Goal: Task Accomplishment & Management: Use online tool/utility

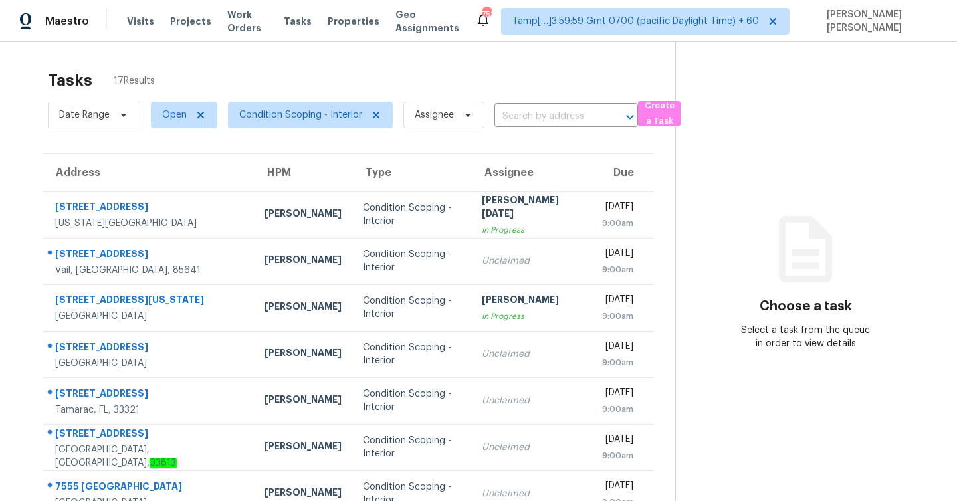
scroll to position [191, 0]
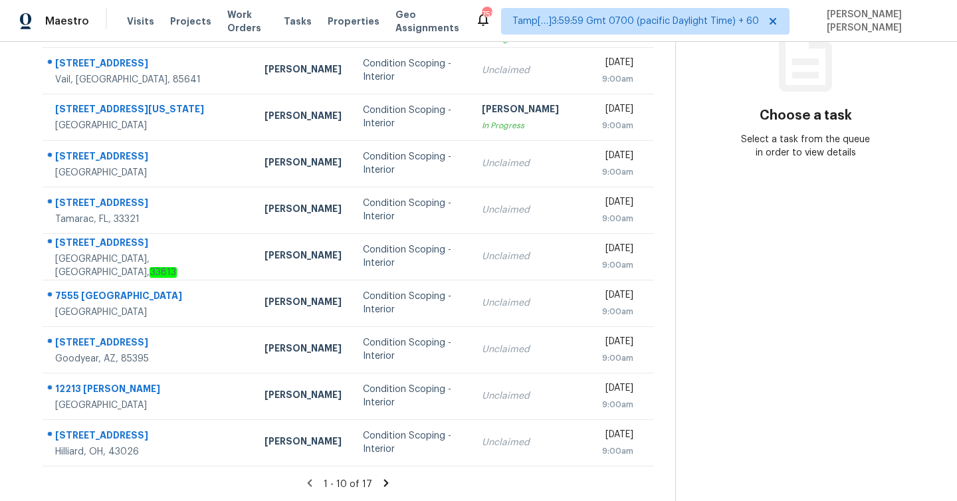
click at [380, 481] on icon at bounding box center [386, 483] width 12 height 12
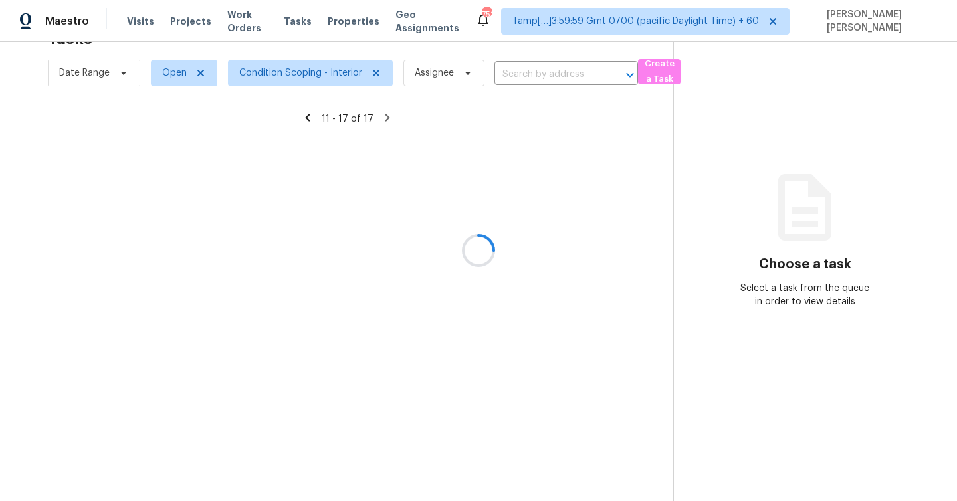
scroll to position [42, 0]
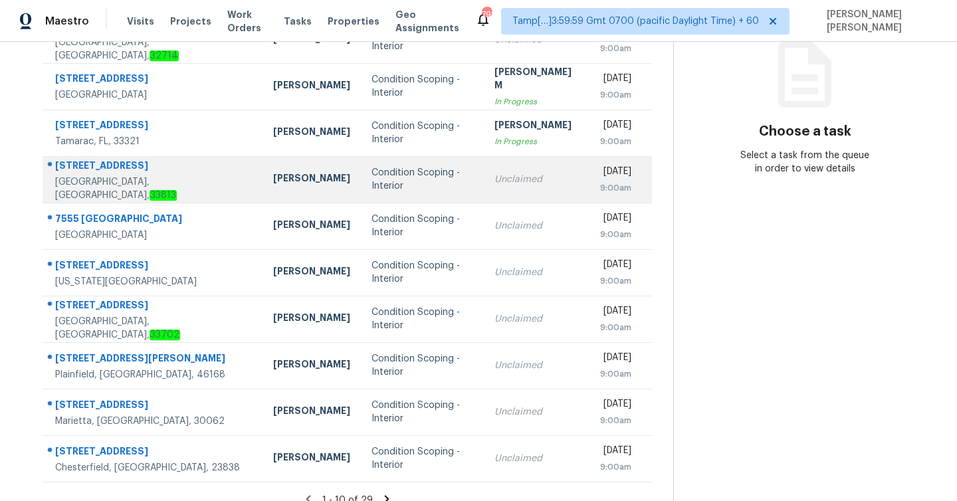
scroll to position [191, 0]
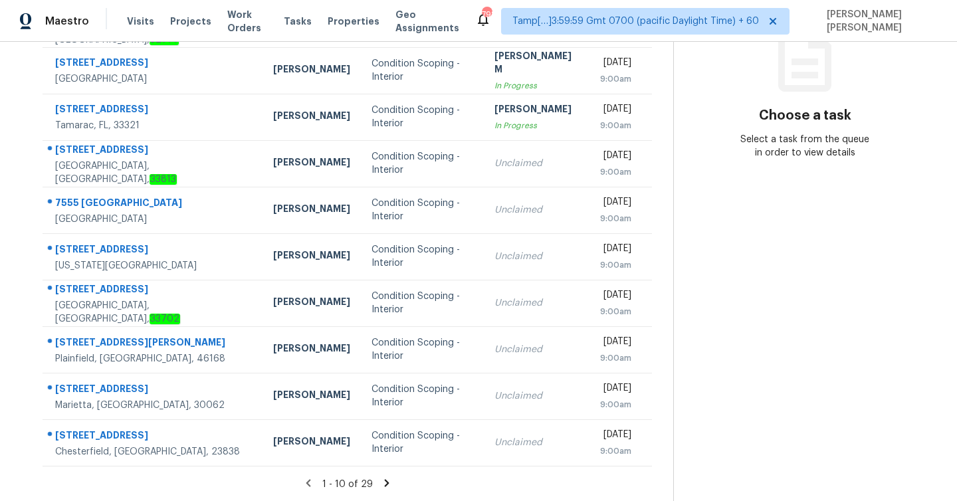
click at [384, 483] on icon at bounding box center [386, 482] width 5 height 7
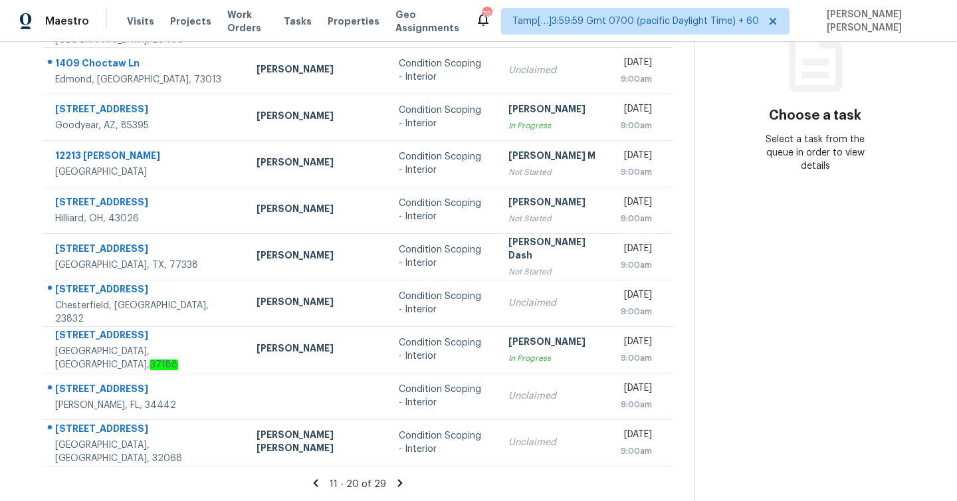
click at [397, 482] on icon at bounding box center [399, 482] width 5 height 7
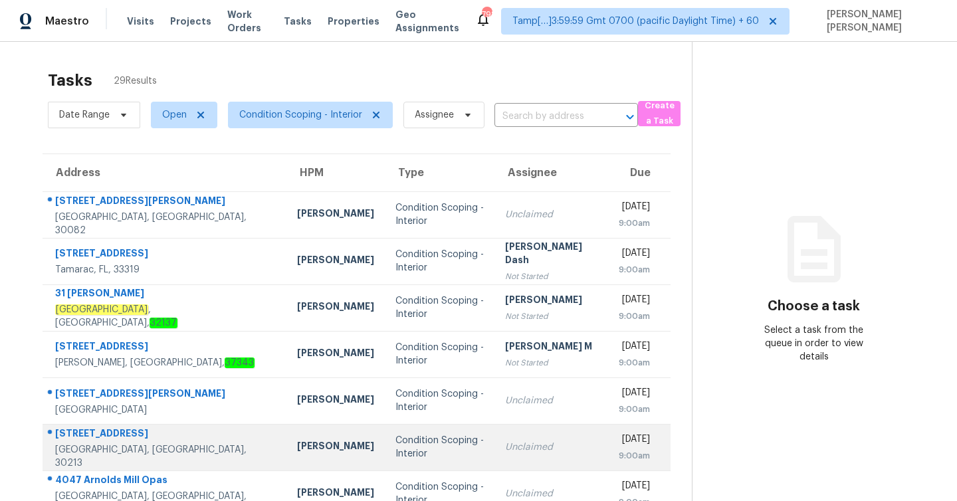
scroll to position [144, 0]
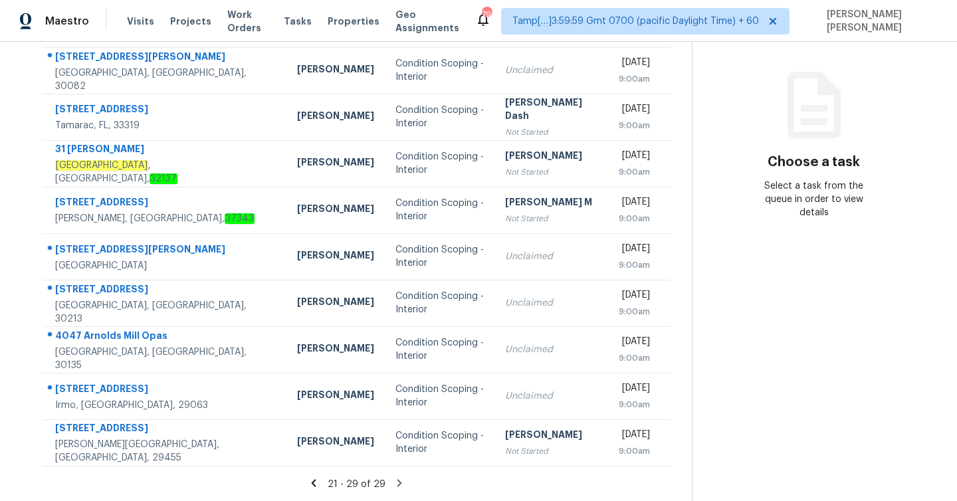
click at [311, 484] on icon at bounding box center [313, 482] width 5 height 7
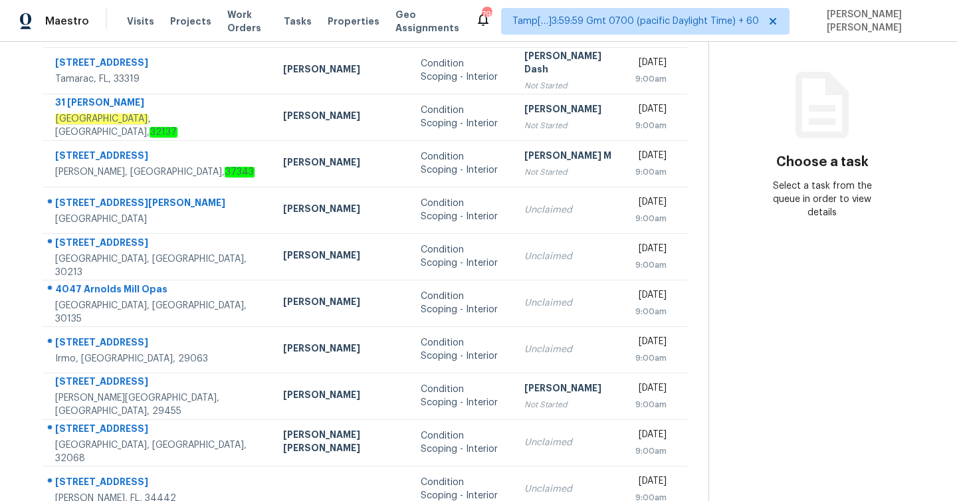
click at [306, 484] on td at bounding box center [340, 489] width 137 height 47
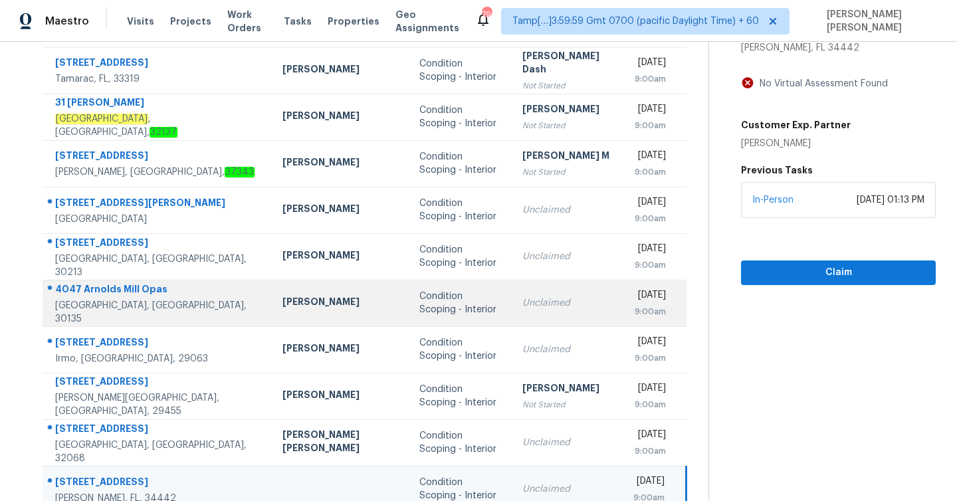
scroll to position [191, 0]
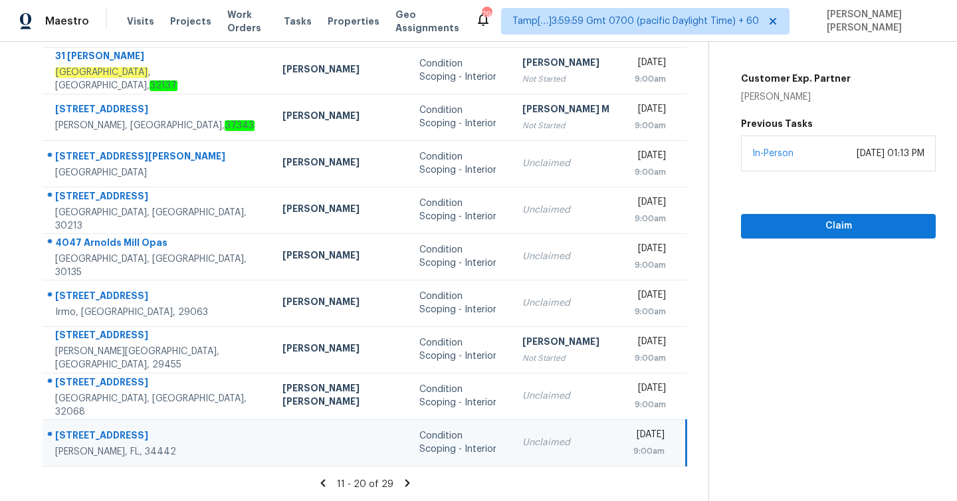
click at [317, 484] on icon at bounding box center [323, 483] width 12 height 12
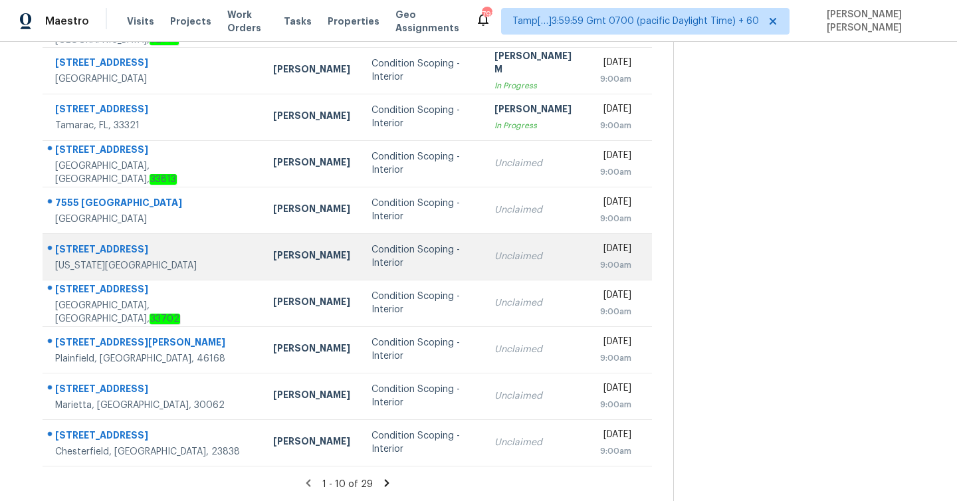
scroll to position [0, 0]
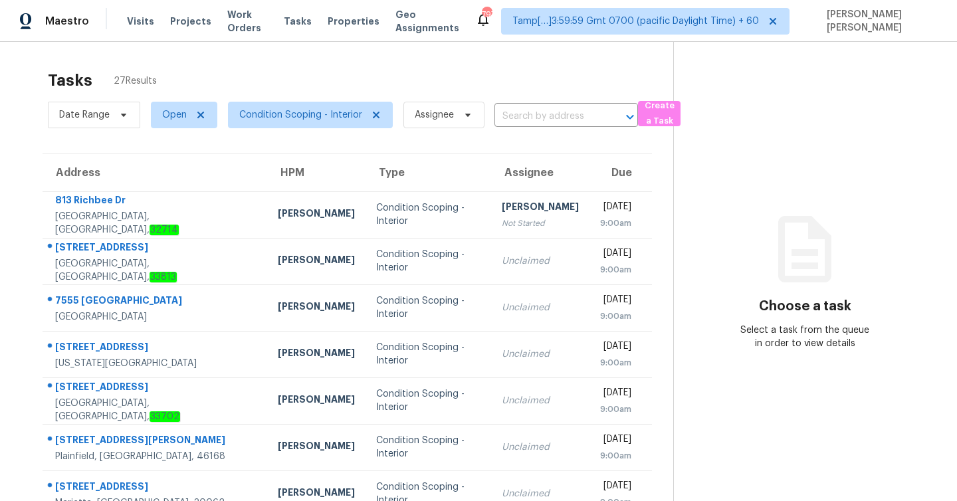
scroll to position [191, 0]
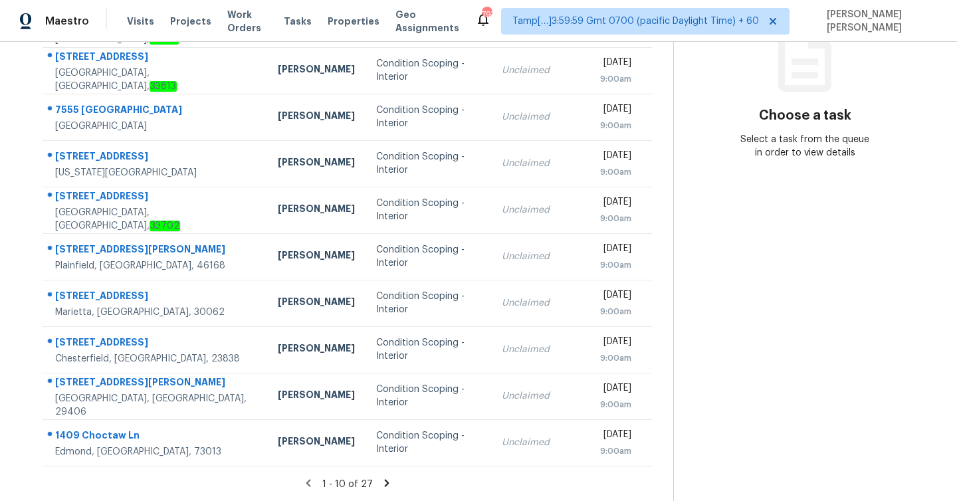
click at [385, 483] on icon at bounding box center [386, 482] width 5 height 7
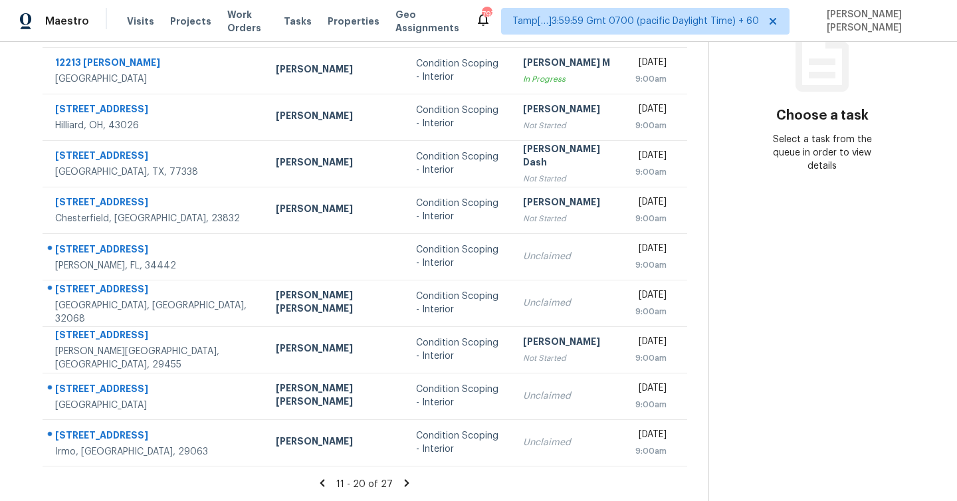
click at [405, 480] on icon at bounding box center [407, 482] width 5 height 7
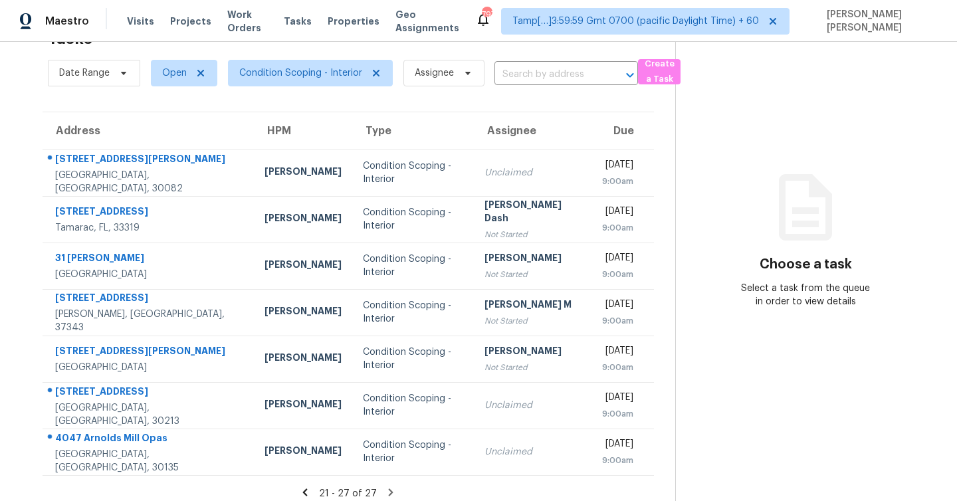
scroll to position [51, 0]
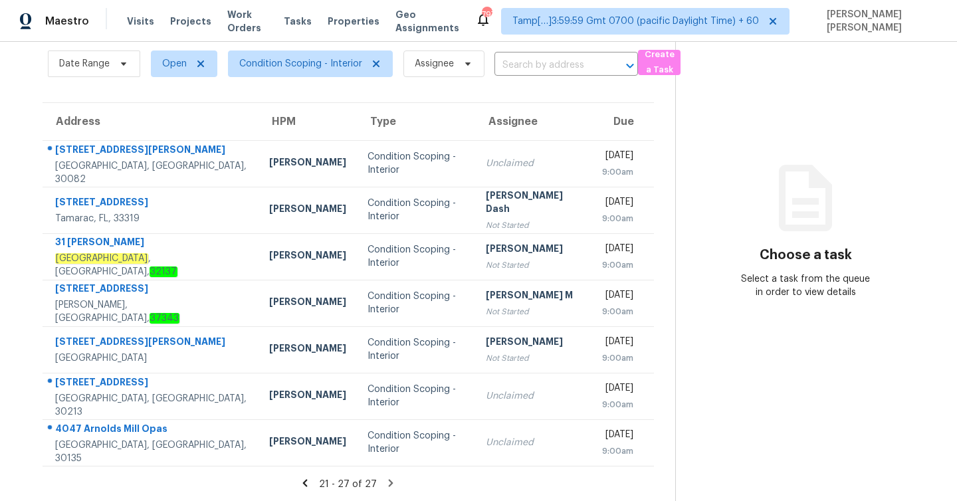
click at [305, 483] on icon at bounding box center [305, 483] width 12 height 12
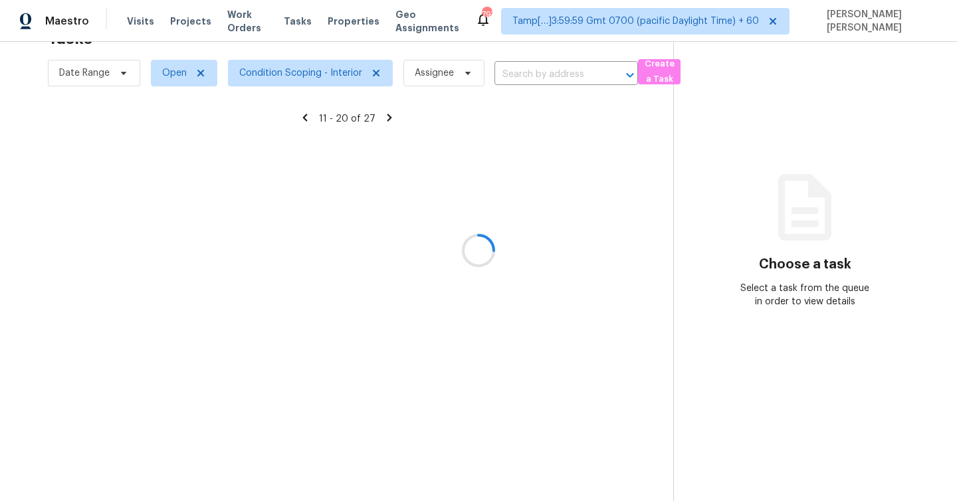
scroll to position [42, 0]
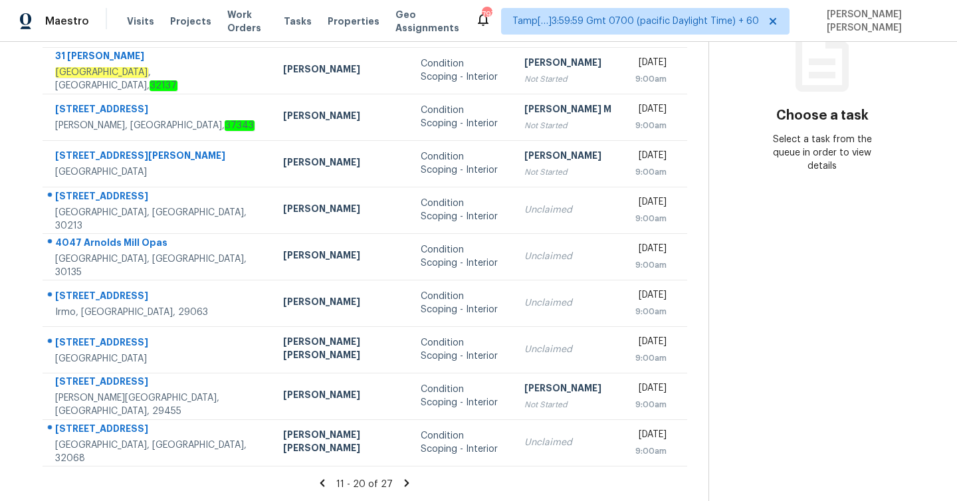
click at [316, 483] on icon at bounding box center [322, 483] width 12 height 12
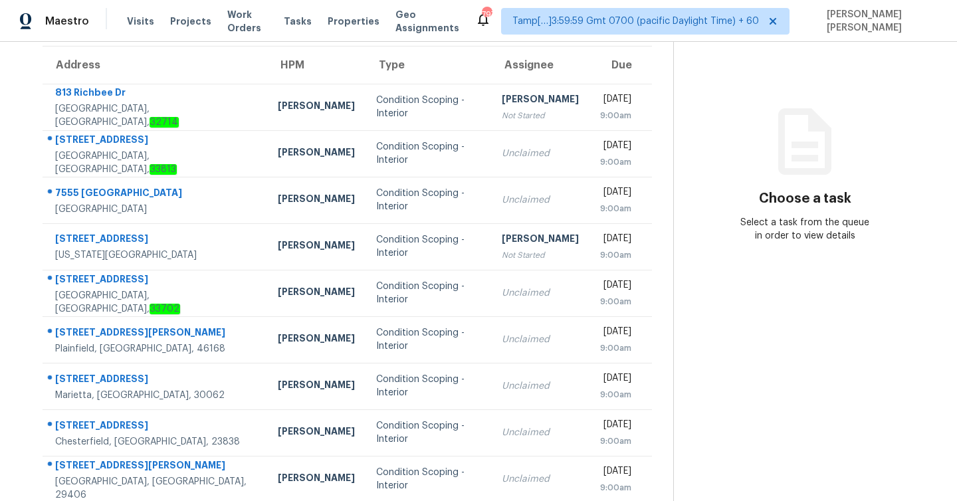
scroll to position [0, 0]
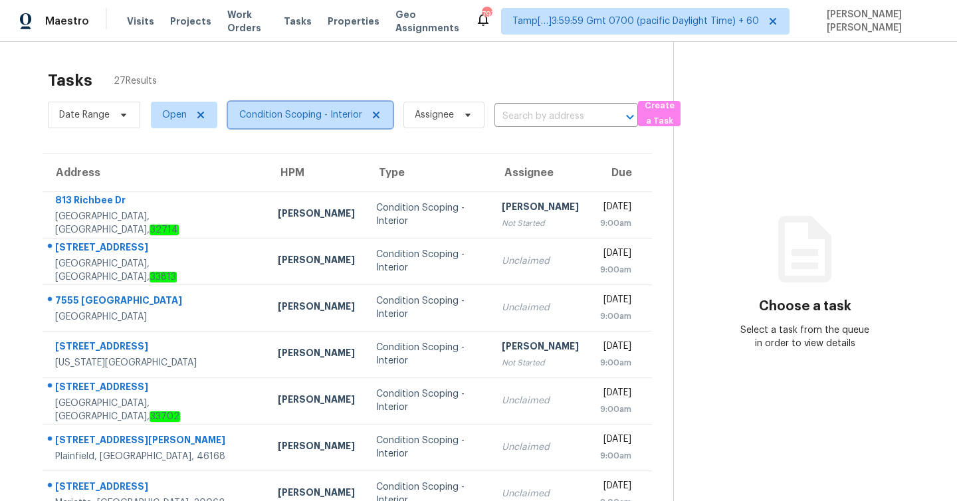
click at [318, 110] on span "Condition Scoping - Interior" at bounding box center [300, 114] width 123 height 13
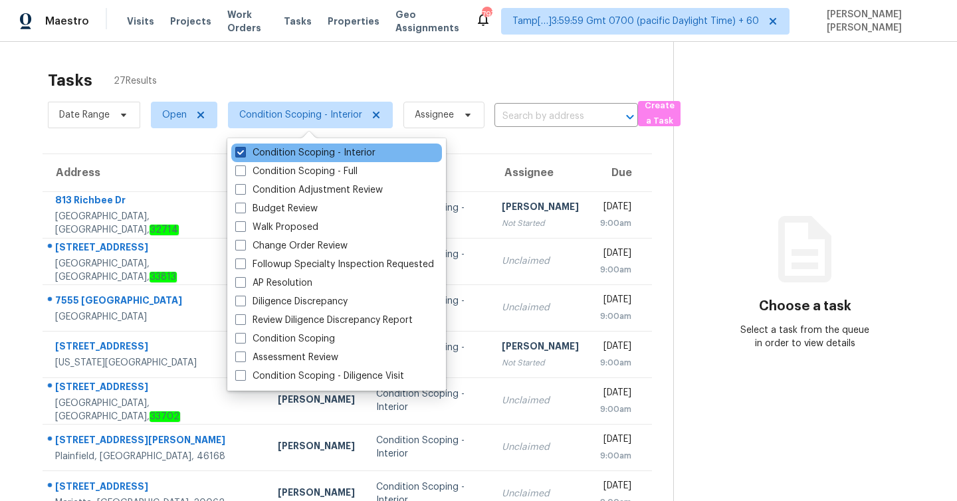
click at [239, 155] on span at bounding box center [240, 152] width 11 height 11
click at [239, 155] on input "Condition Scoping - Interior" at bounding box center [239, 150] width 9 height 9
checkbox input "false"
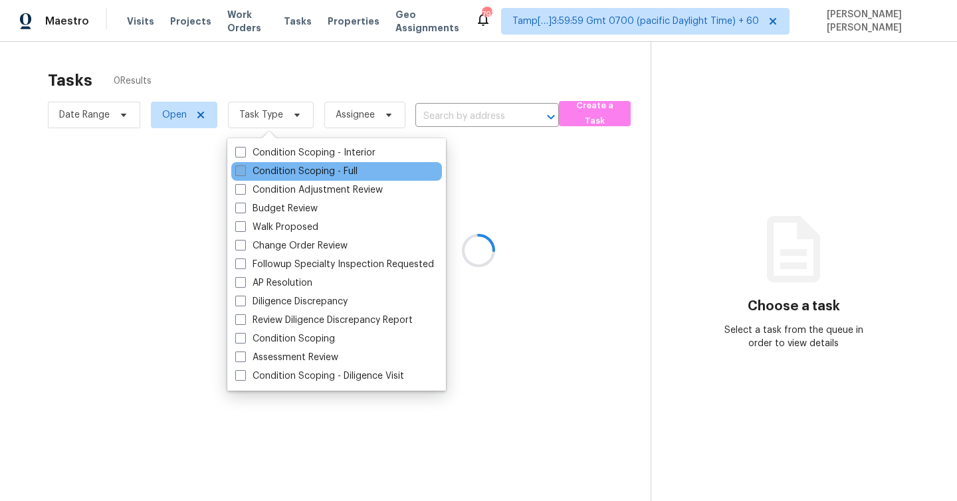
click at [241, 170] on span at bounding box center [240, 170] width 11 height 11
click at [241, 170] on input "Condition Scoping - Full" at bounding box center [239, 169] width 9 height 9
checkbox input "true"
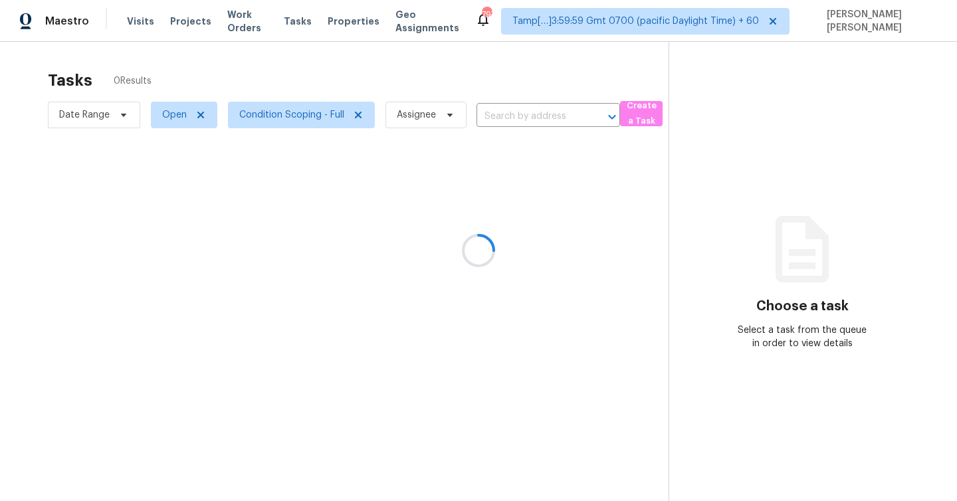
click at [316, 76] on div at bounding box center [478, 250] width 957 height 501
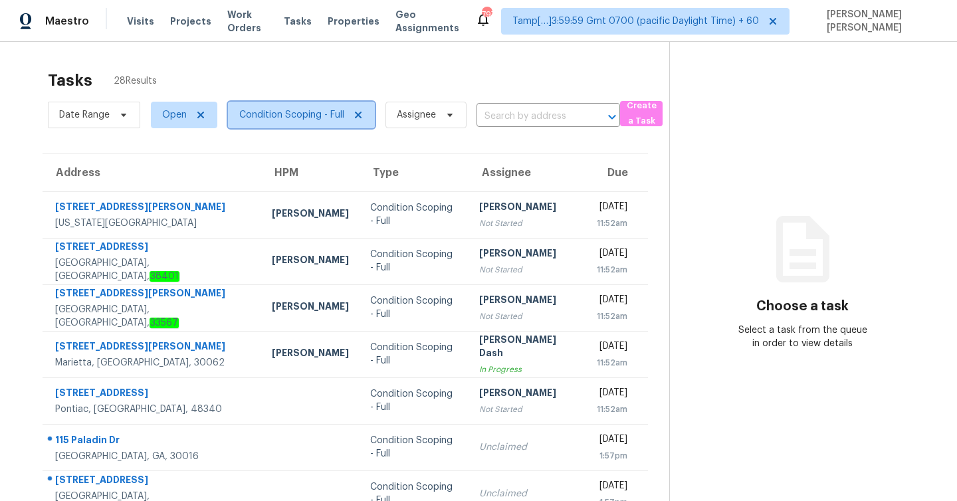
click at [302, 117] on span "Condition Scoping - Full" at bounding box center [291, 114] width 105 height 13
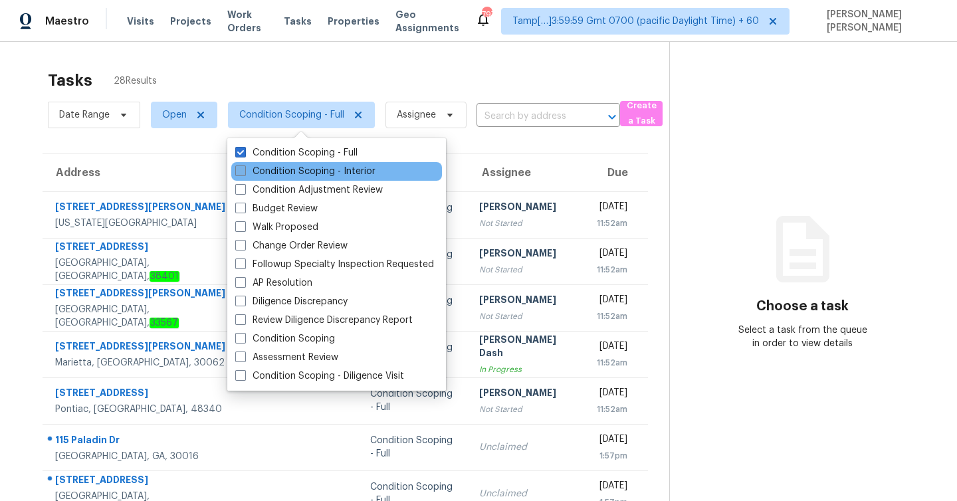
click at [259, 170] on label "Condition Scoping - Interior" at bounding box center [305, 171] width 140 height 13
click at [244, 170] on input "Condition Scoping - Interior" at bounding box center [239, 169] width 9 height 9
checkbox input "true"
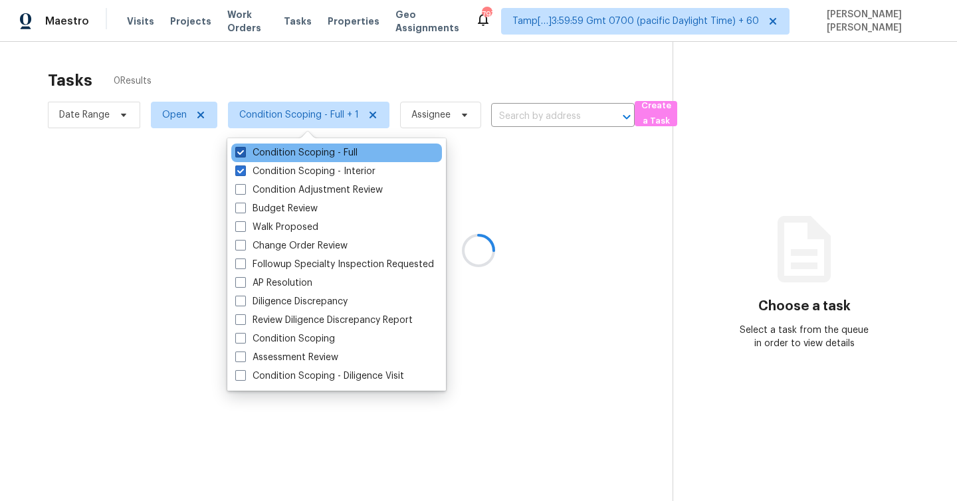
click at [253, 152] on label "Condition Scoping - Full" at bounding box center [296, 152] width 122 height 13
click at [244, 152] on input "Condition Scoping - Full" at bounding box center [239, 150] width 9 height 9
checkbox input "false"
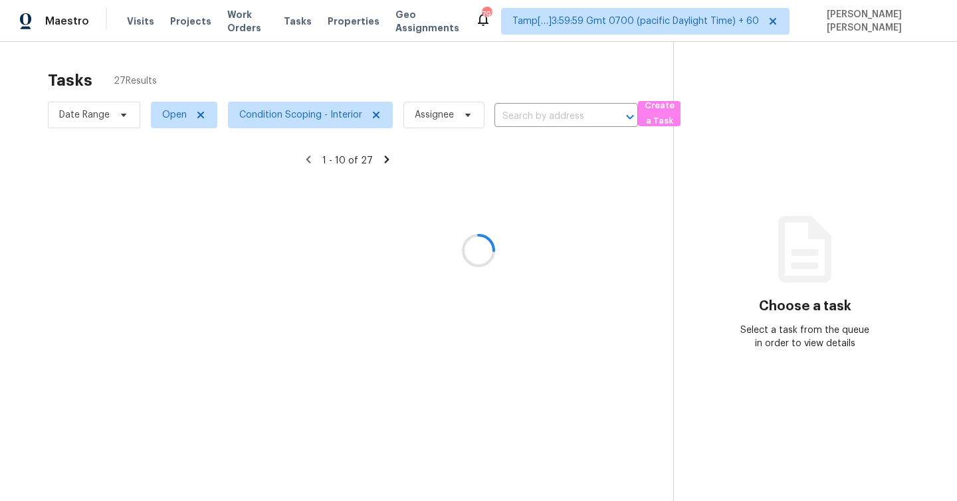
click at [288, 72] on div at bounding box center [478, 250] width 957 height 501
